Goal: Task Accomplishment & Management: Use online tool/utility

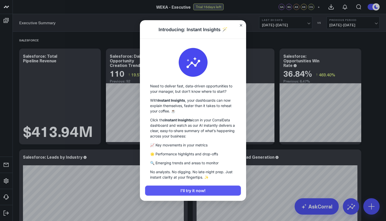
click at [205, 189] on span "I'll try it now!" at bounding box center [193, 191] width 96 height 10
